Goal: Navigation & Orientation: Understand site structure

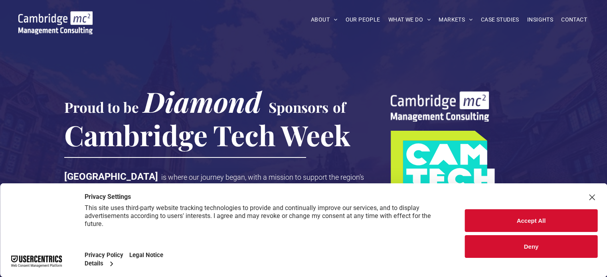
click at [594, 198] on div "Close Layer" at bounding box center [591, 197] width 11 height 11
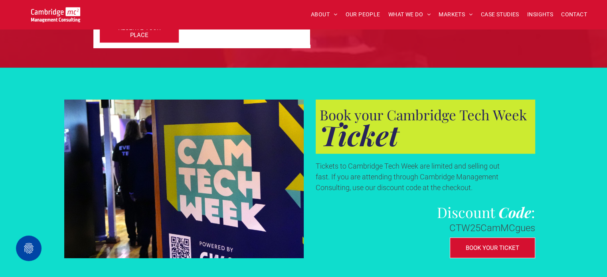
scroll to position [2394, 0]
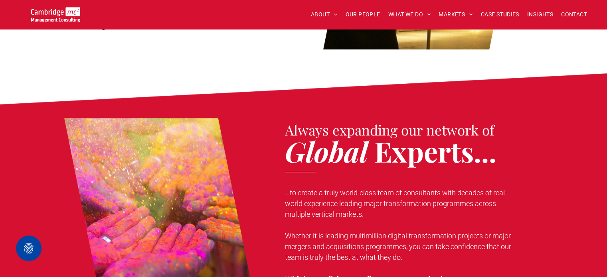
scroll to position [598, 0]
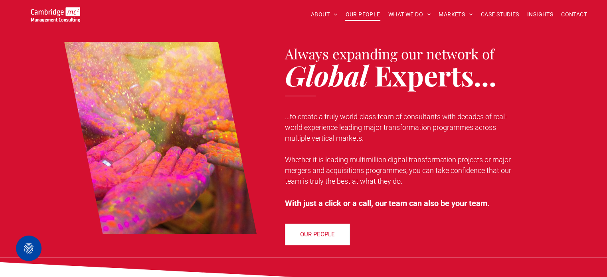
click at [367, 14] on span "OUR PEOPLE" at bounding box center [362, 14] width 35 height 12
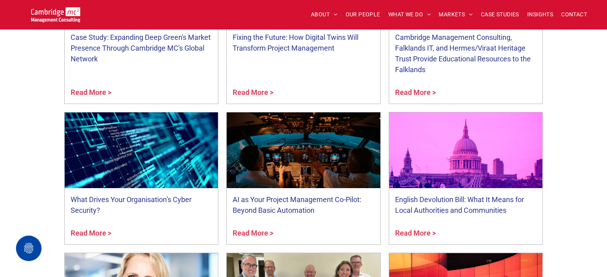
scroll to position [3032, 0]
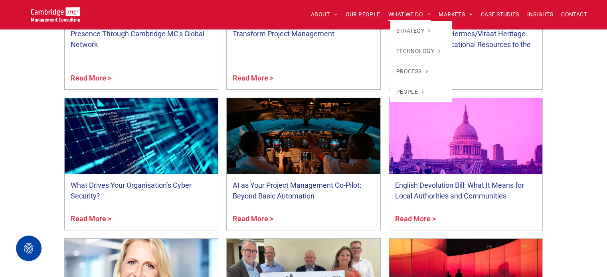
click at [405, 11] on span "WHAT WE DO" at bounding box center [409, 14] width 43 height 12
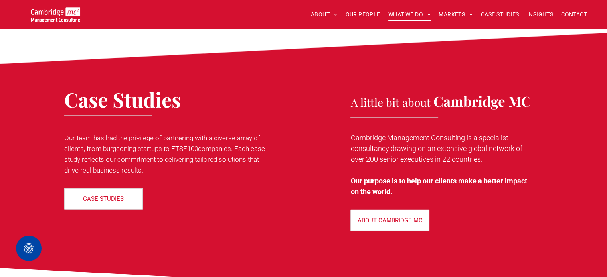
scroll to position [1955, 0]
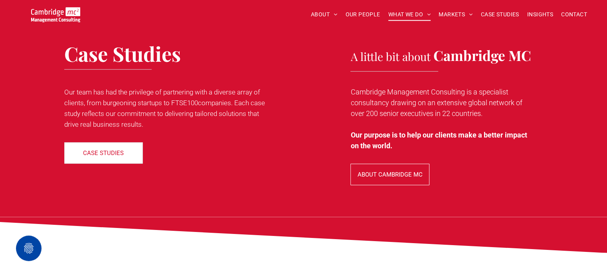
click at [423, 164] on link "ABOUT CAMBRIDGE MC" at bounding box center [389, 175] width 79 height 22
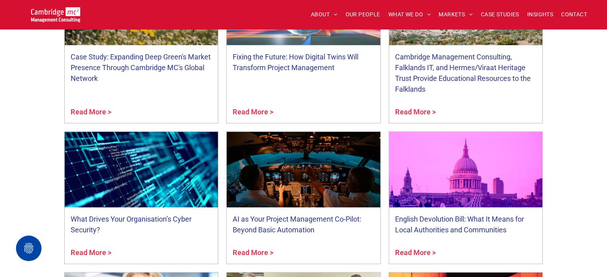
scroll to position [1795, 0]
